Goal: Transaction & Acquisition: Purchase product/service

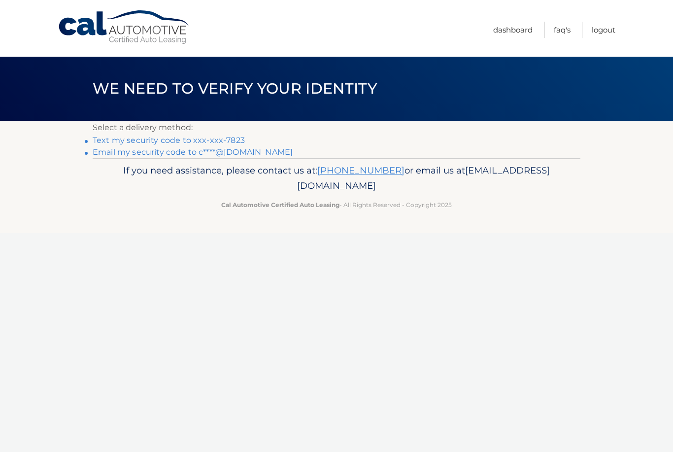
click at [228, 139] on link "Text my security code to xxx-xxx-7823" at bounding box center [169, 139] width 152 height 9
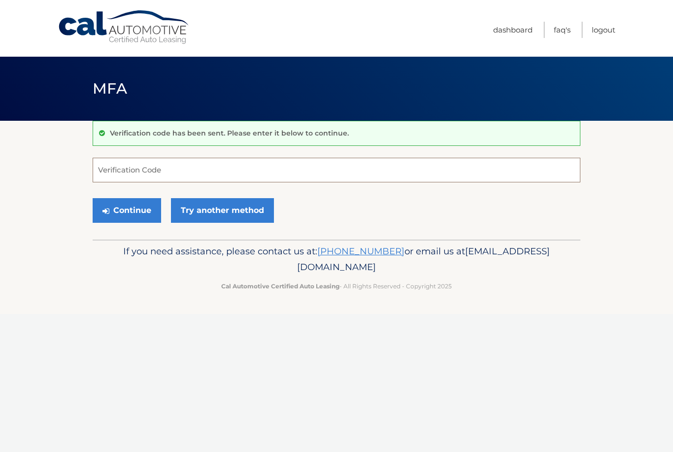
click at [229, 180] on input "Verification Code" at bounding box center [337, 170] width 488 height 25
type input "944108"
click at [131, 204] on button "Continue" at bounding box center [127, 210] width 68 height 25
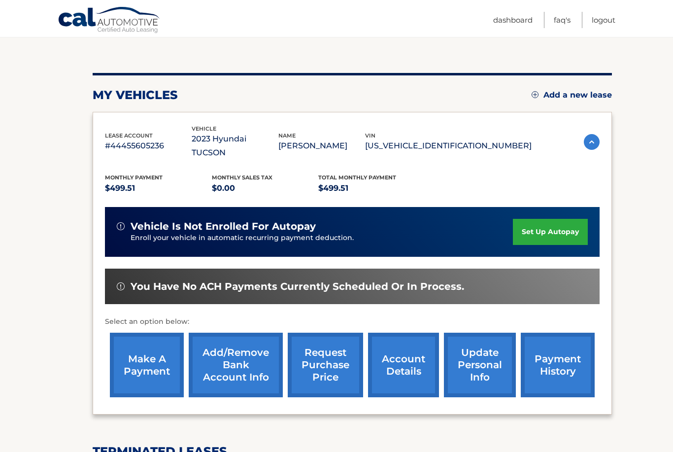
scroll to position [94, 0]
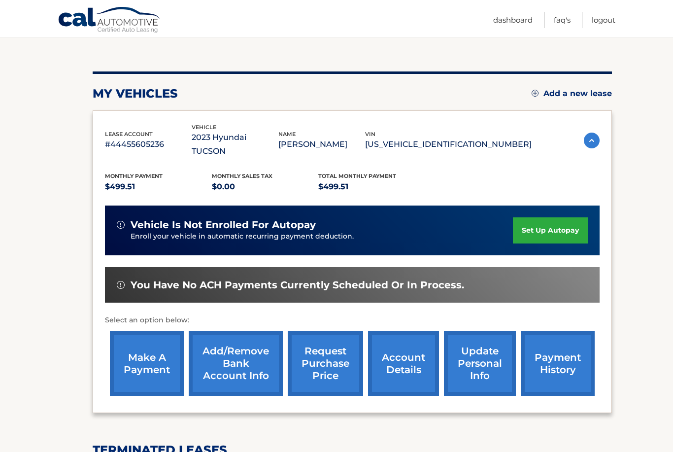
click at [138, 347] on link "make a payment" at bounding box center [147, 363] width 74 height 65
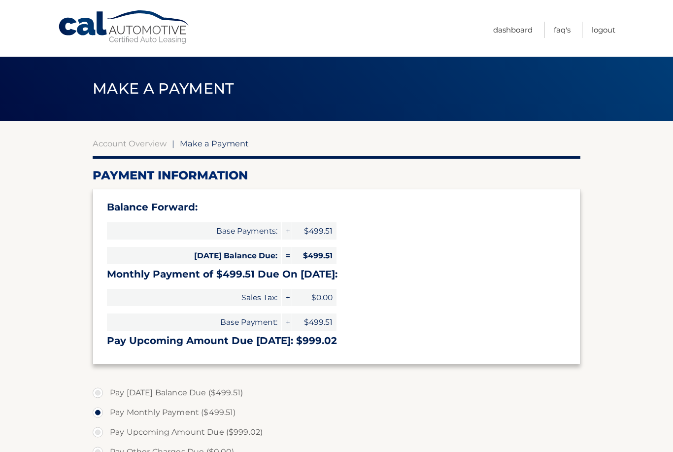
select select "N2ZiOGQ1OTQtNWMwNS00NzEwLTllOTQtYWY4NGQ1NDdjODA0"
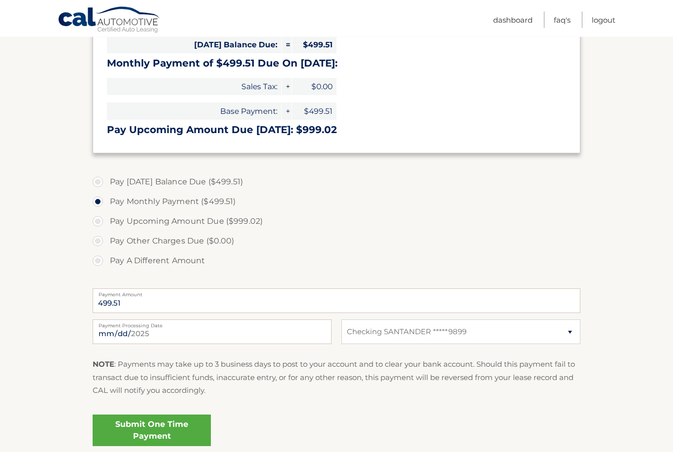
scroll to position [212, 0]
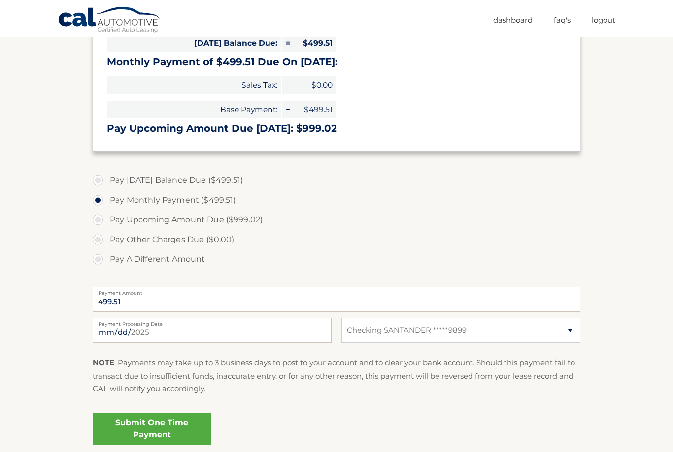
click at [151, 424] on link "Submit One Time Payment" at bounding box center [152, 429] width 118 height 32
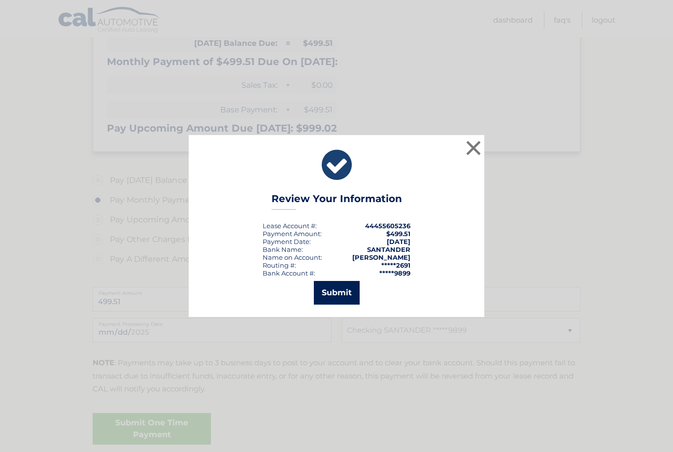
click at [334, 304] on button "Submit" at bounding box center [337, 293] width 46 height 24
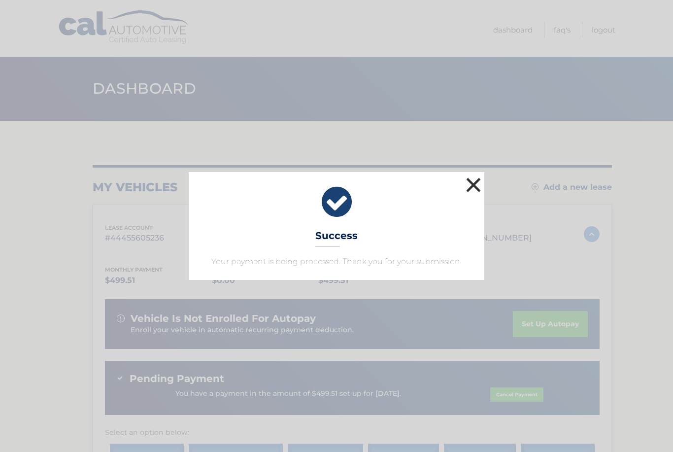
click at [474, 182] on button "×" at bounding box center [474, 185] width 20 height 20
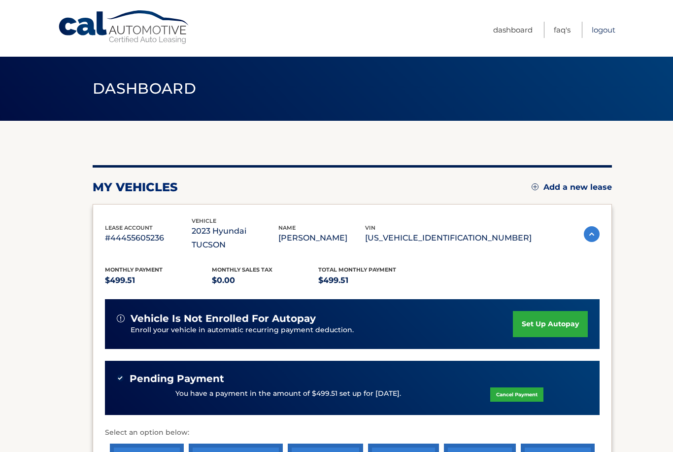
click at [600, 33] on link "Logout" at bounding box center [604, 30] width 24 height 16
